Goal: Register for event/course

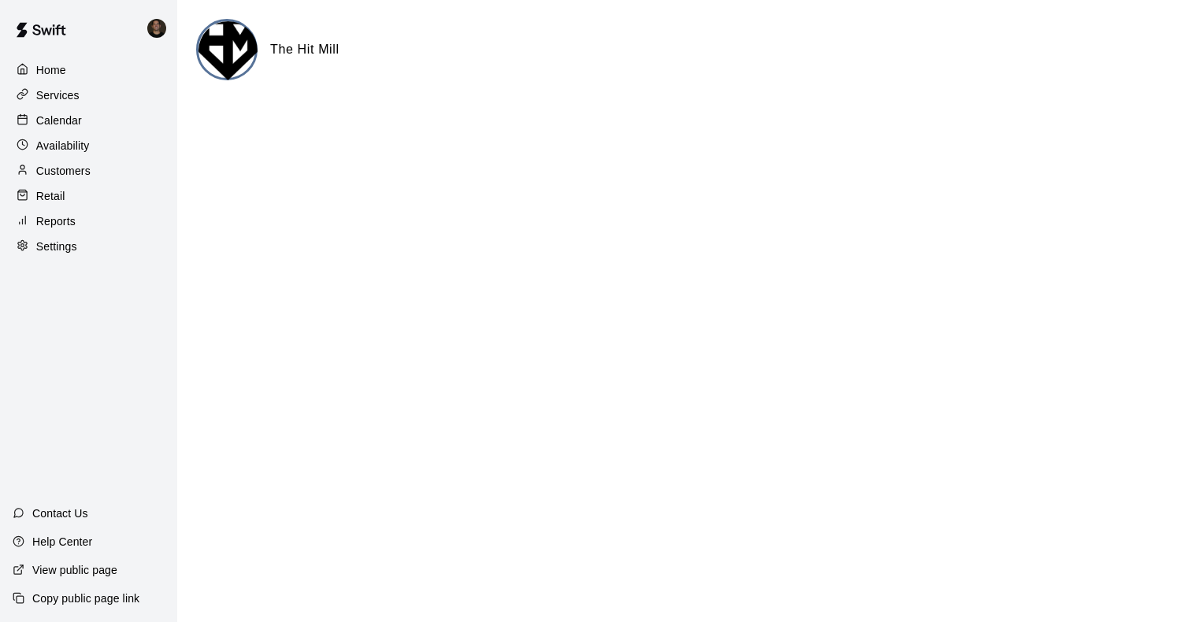
click at [78, 120] on p "Calendar" at bounding box center [59, 121] width 46 height 16
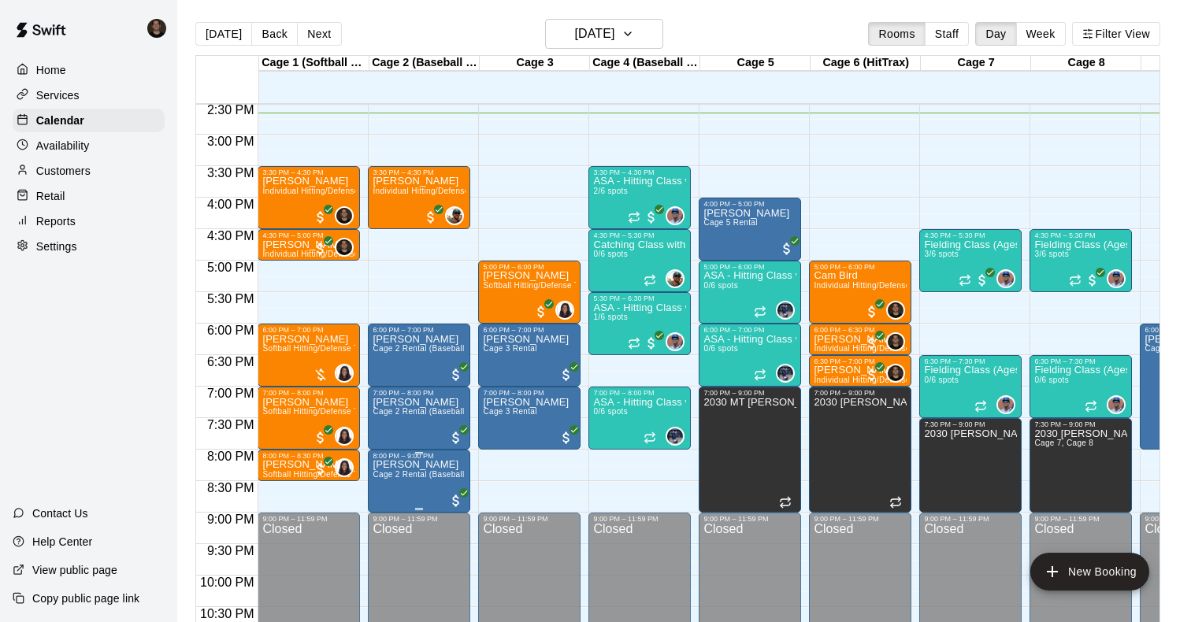
click at [435, 478] on span "Cage 2 Rental (Baseball Pitching Machine)" at bounding box center [453, 474] width 161 height 9
click at [400, 465] on p "[PERSON_NAME]" at bounding box center [419, 465] width 93 height 0
click at [388, 515] on img "edit" at bounding box center [389, 519] width 18 height 18
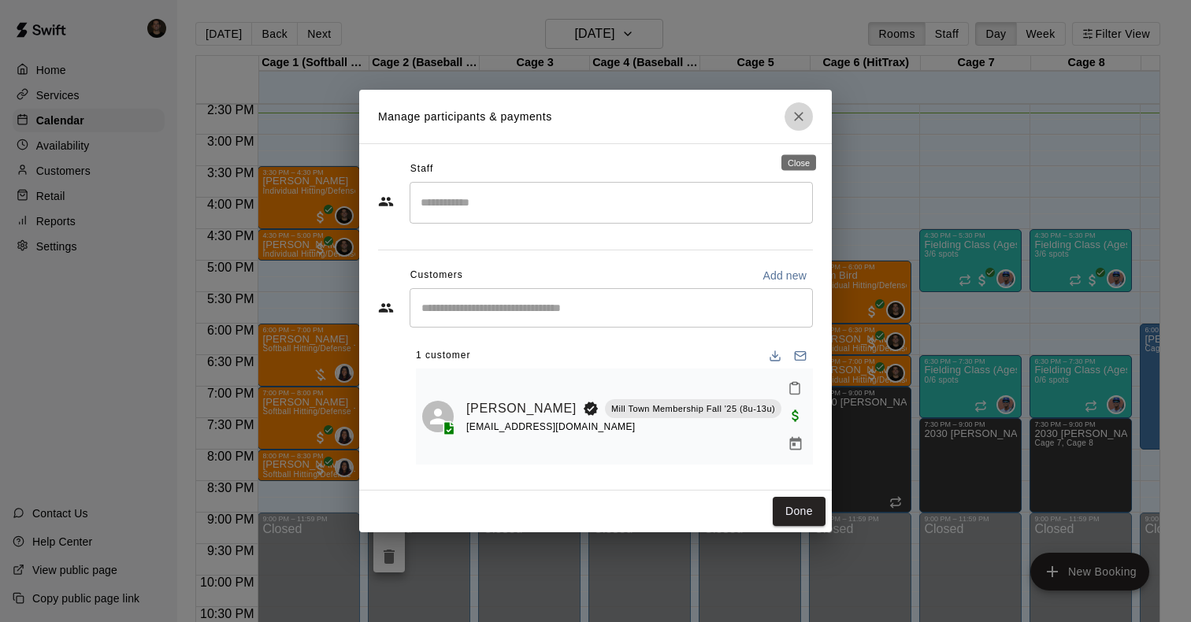
click at [804, 124] on icon "Close" at bounding box center [799, 117] width 16 height 16
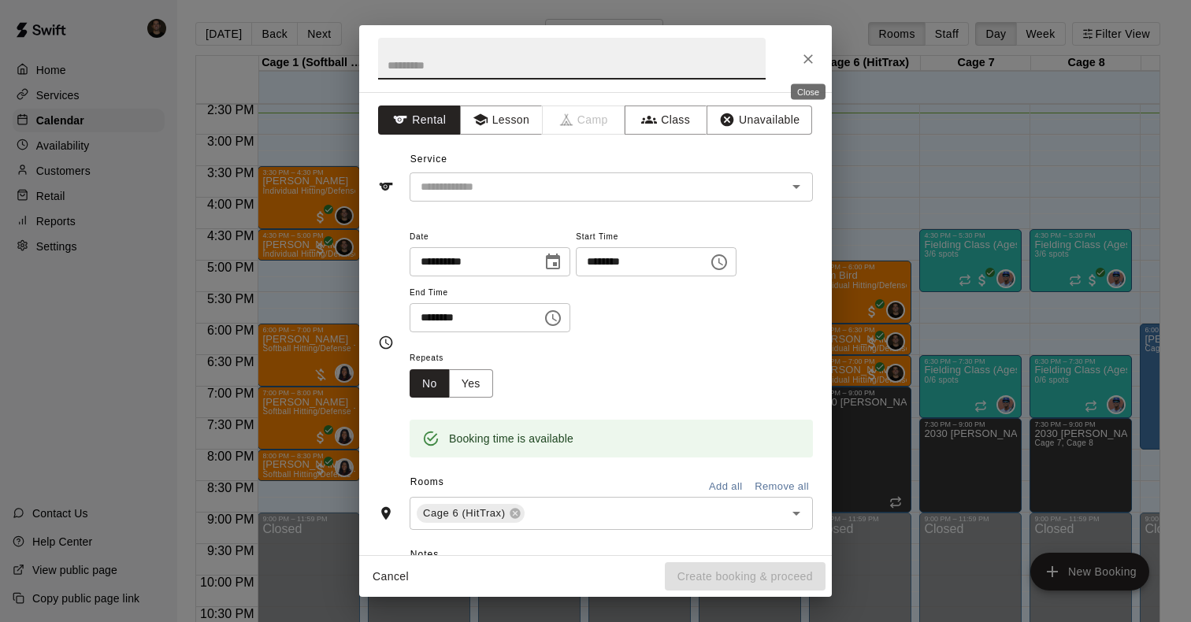
click at [814, 57] on icon "Close" at bounding box center [808, 59] width 16 height 16
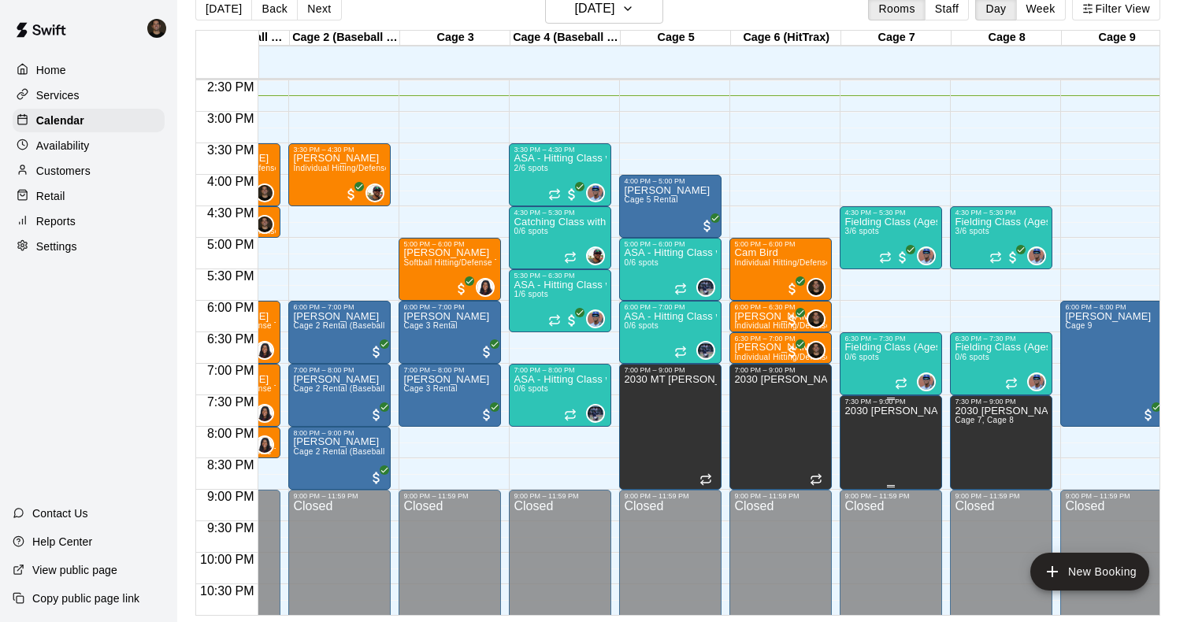
scroll to position [0, 87]
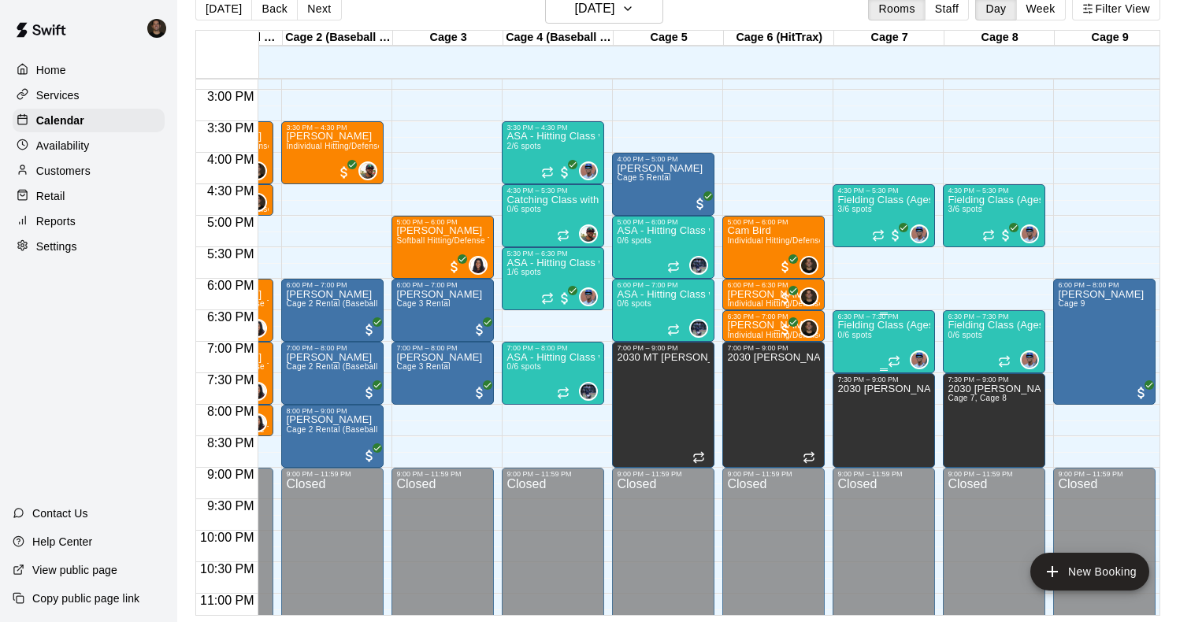
click at [886, 339] on div "Fielding Class (Ages 11U-13U) 0/6 spots" at bounding box center [883, 632] width 93 height 622
click at [882, 345] on div at bounding box center [595, 311] width 1191 height 622
click at [880, 348] on div "Fielding Class (Ages 11U-13U) 0/6 spots" at bounding box center [883, 632] width 93 height 622
click at [850, 334] on icon "edit" at bounding box center [853, 337] width 19 height 19
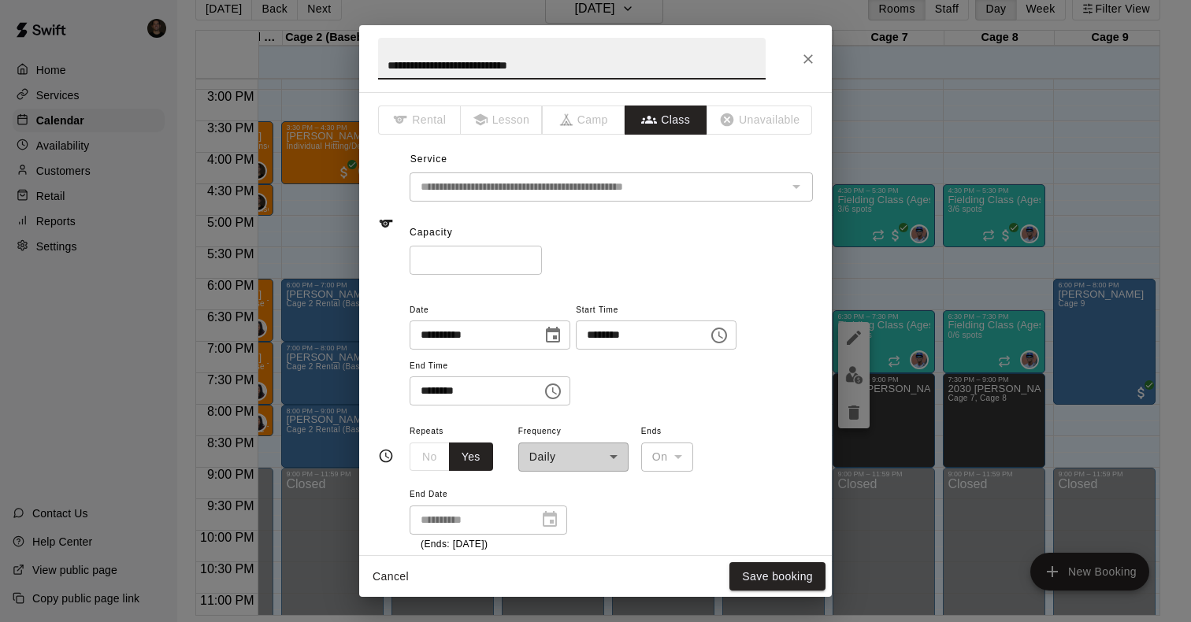
click at [845, 281] on div "**********" at bounding box center [595, 311] width 1191 height 622
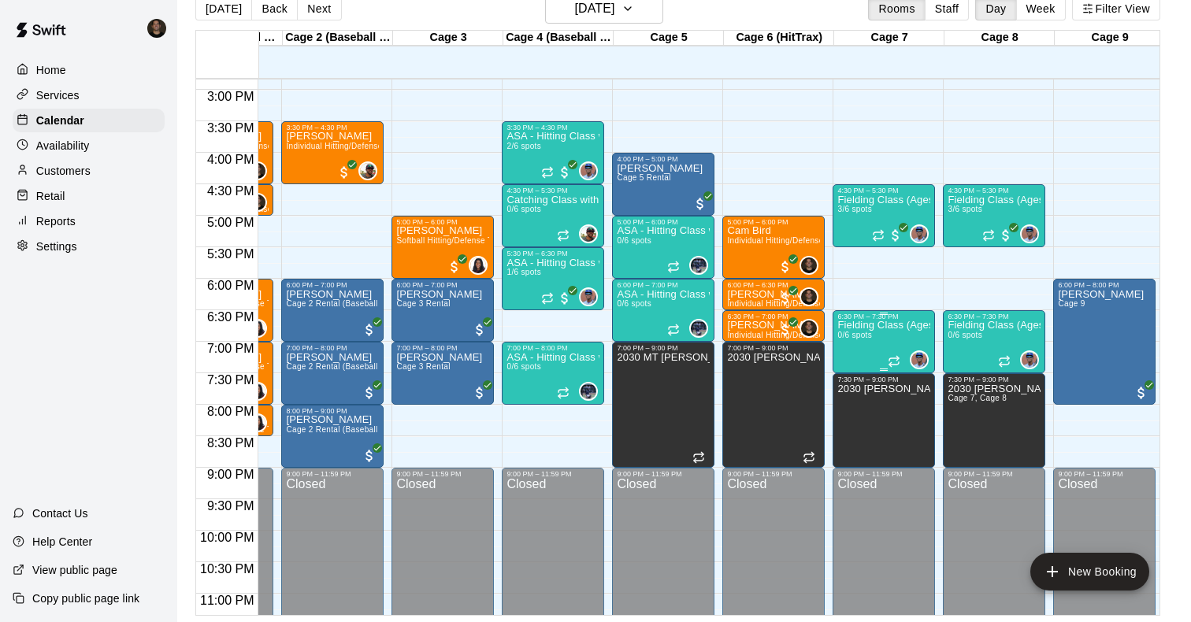
click at [855, 354] on div "Fielding Class (Ages 11U-13U) 0/6 spots" at bounding box center [883, 632] width 93 height 622
click at [852, 337] on icon "edit" at bounding box center [854, 338] width 14 height 14
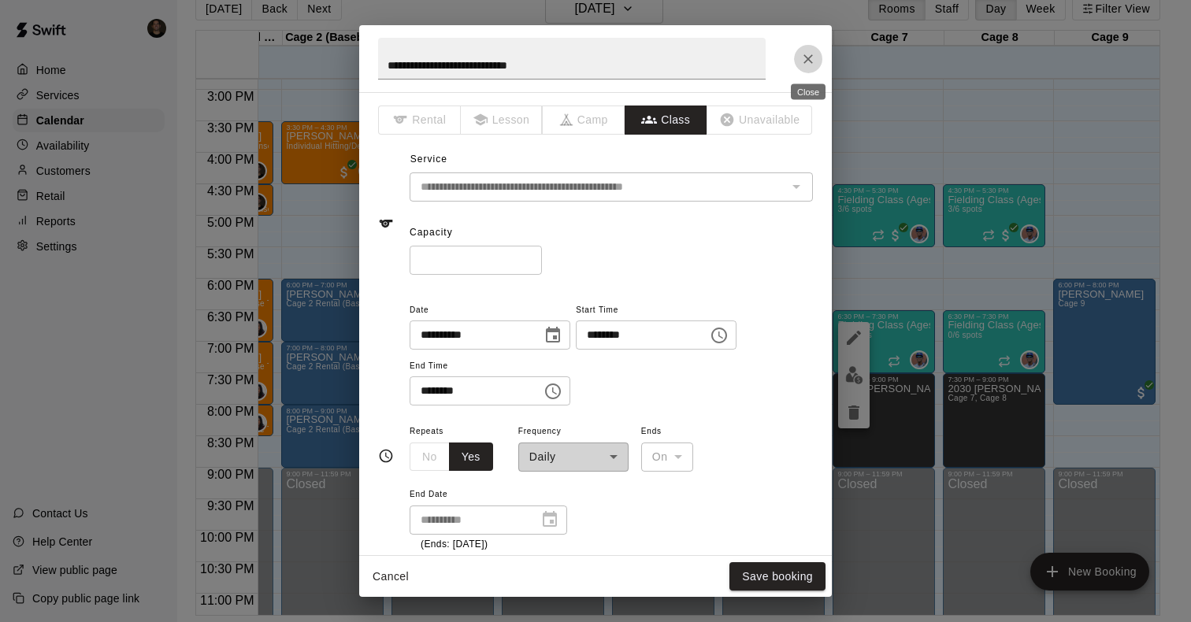
click at [805, 65] on icon "Close" at bounding box center [808, 59] width 16 height 16
